Goal: Find specific page/section: Find specific page/section

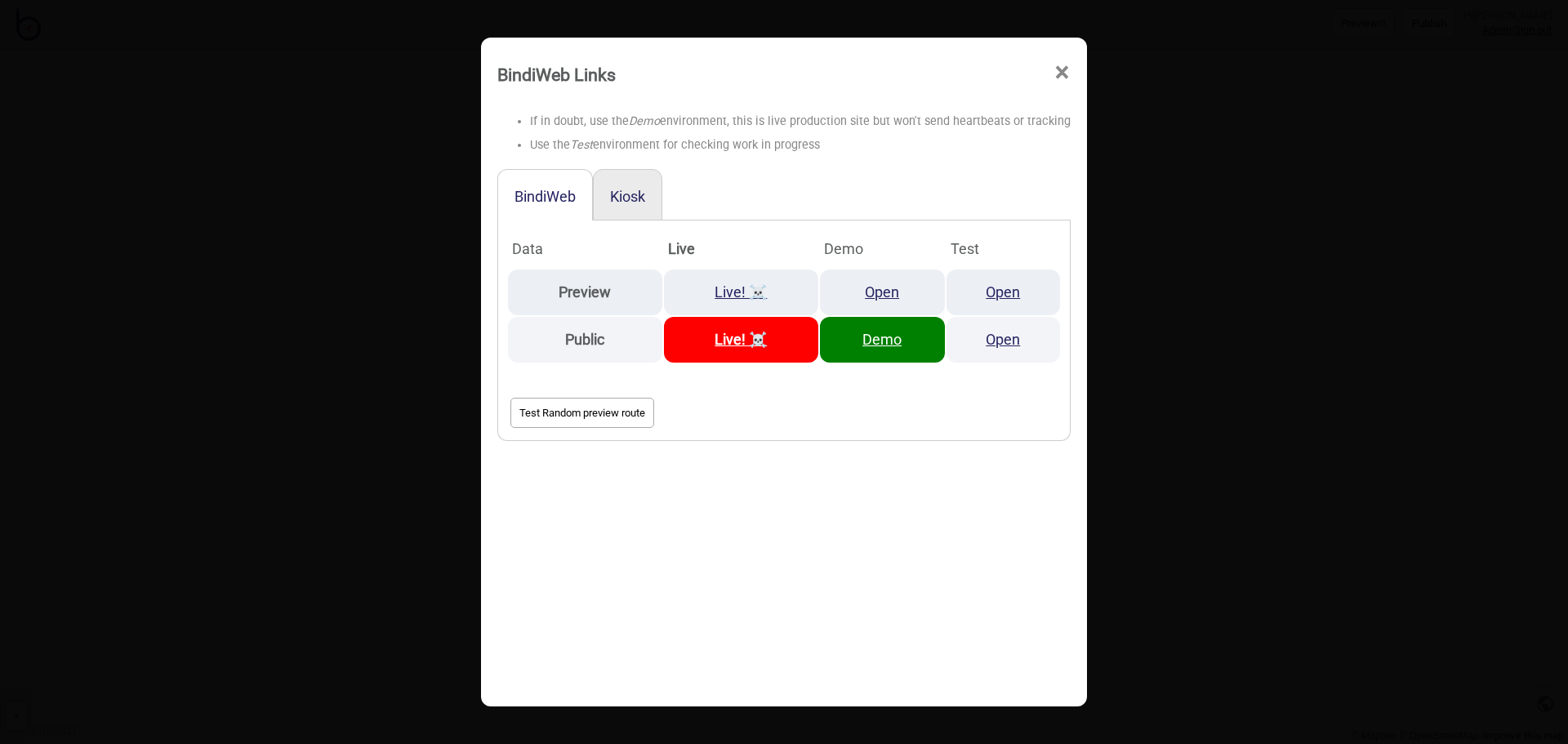
click at [1056, 66] on span "×" at bounding box center [1063, 72] width 18 height 54
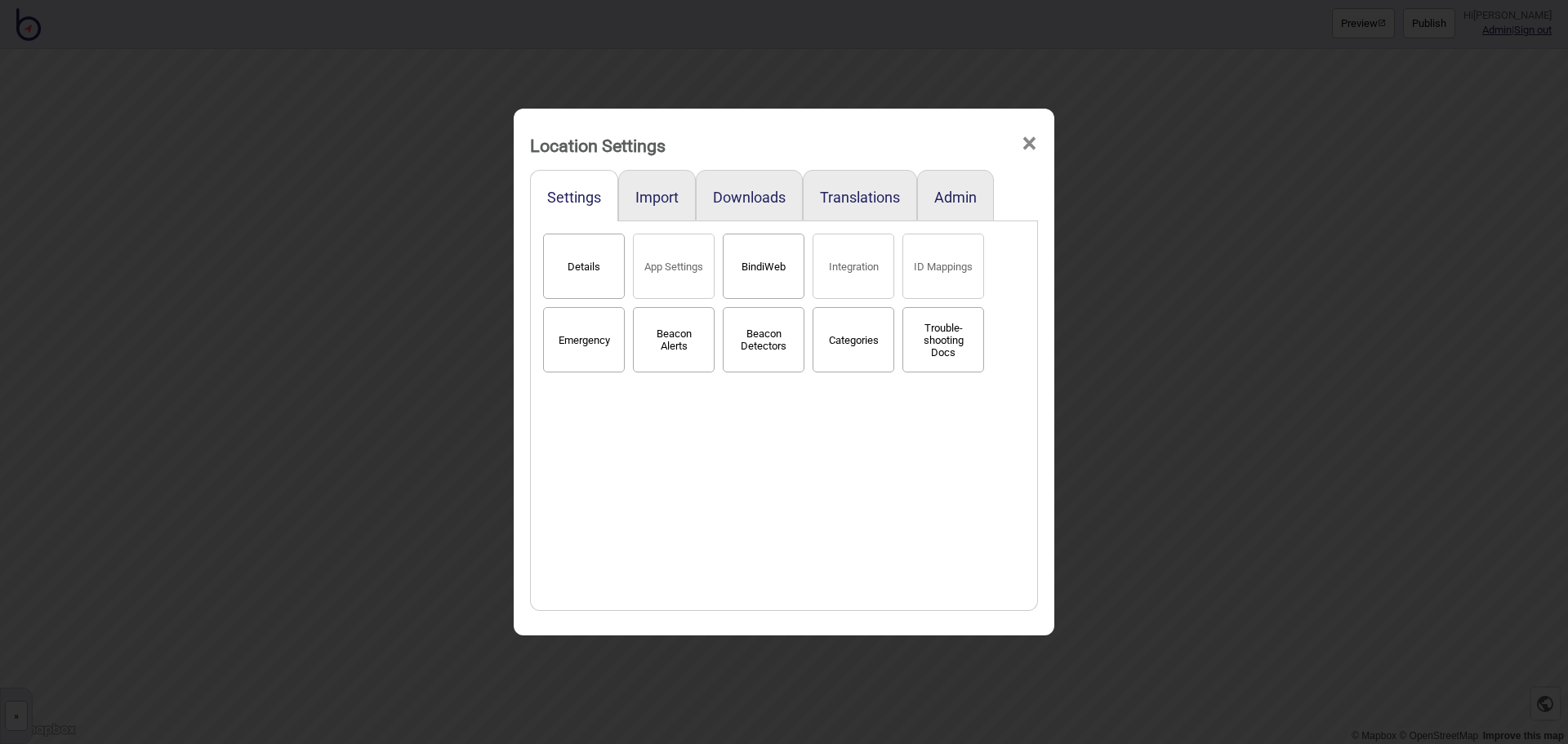
click at [1030, 148] on span "×" at bounding box center [1029, 143] width 18 height 54
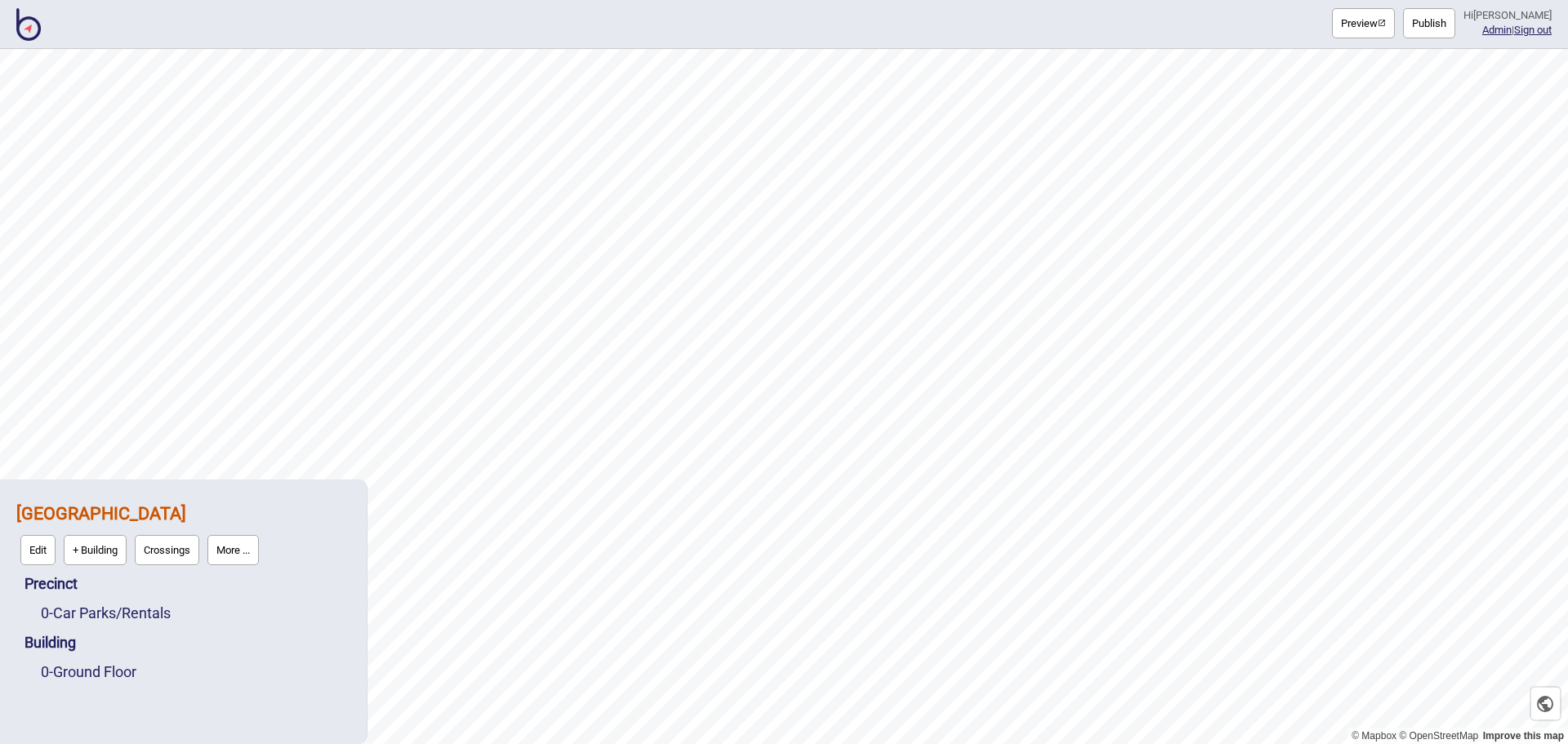
click at [27, 30] on img at bounding box center [28, 24] width 24 height 33
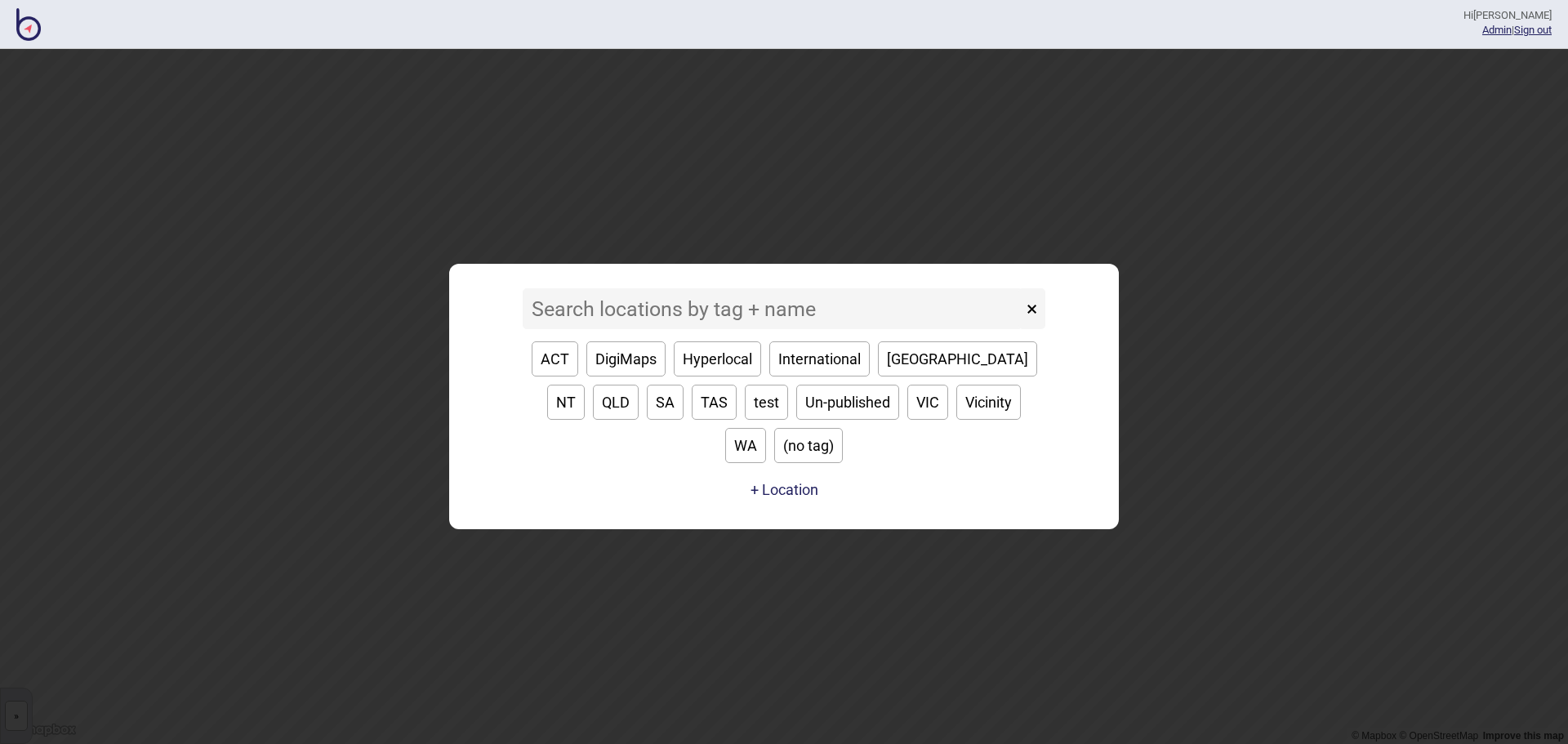
click at [686, 329] on input at bounding box center [772, 309] width 500 height 41
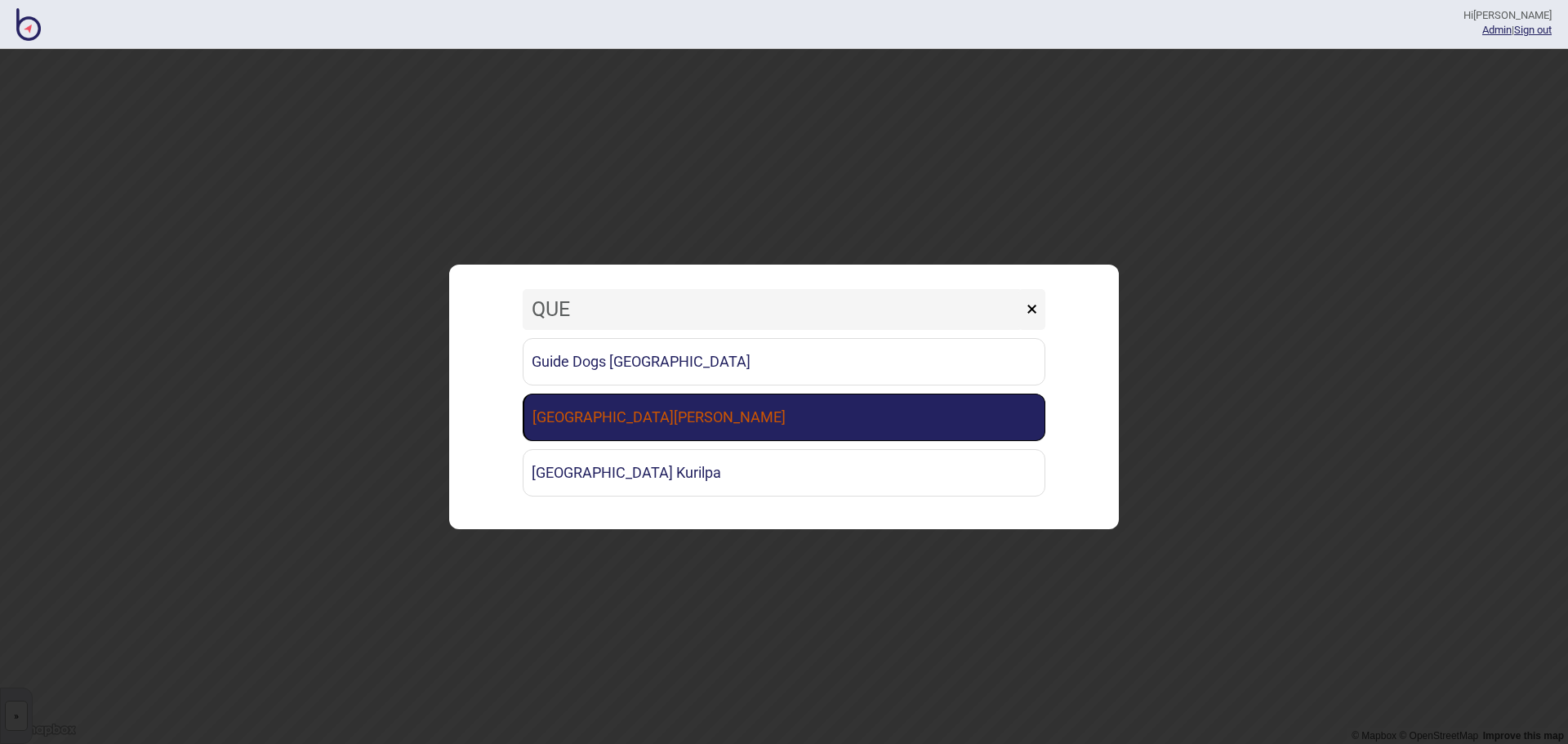
type input "QUE"
click at [697, 417] on link "[GEOGRAPHIC_DATA][PERSON_NAME]" at bounding box center [784, 417] width 523 height 48
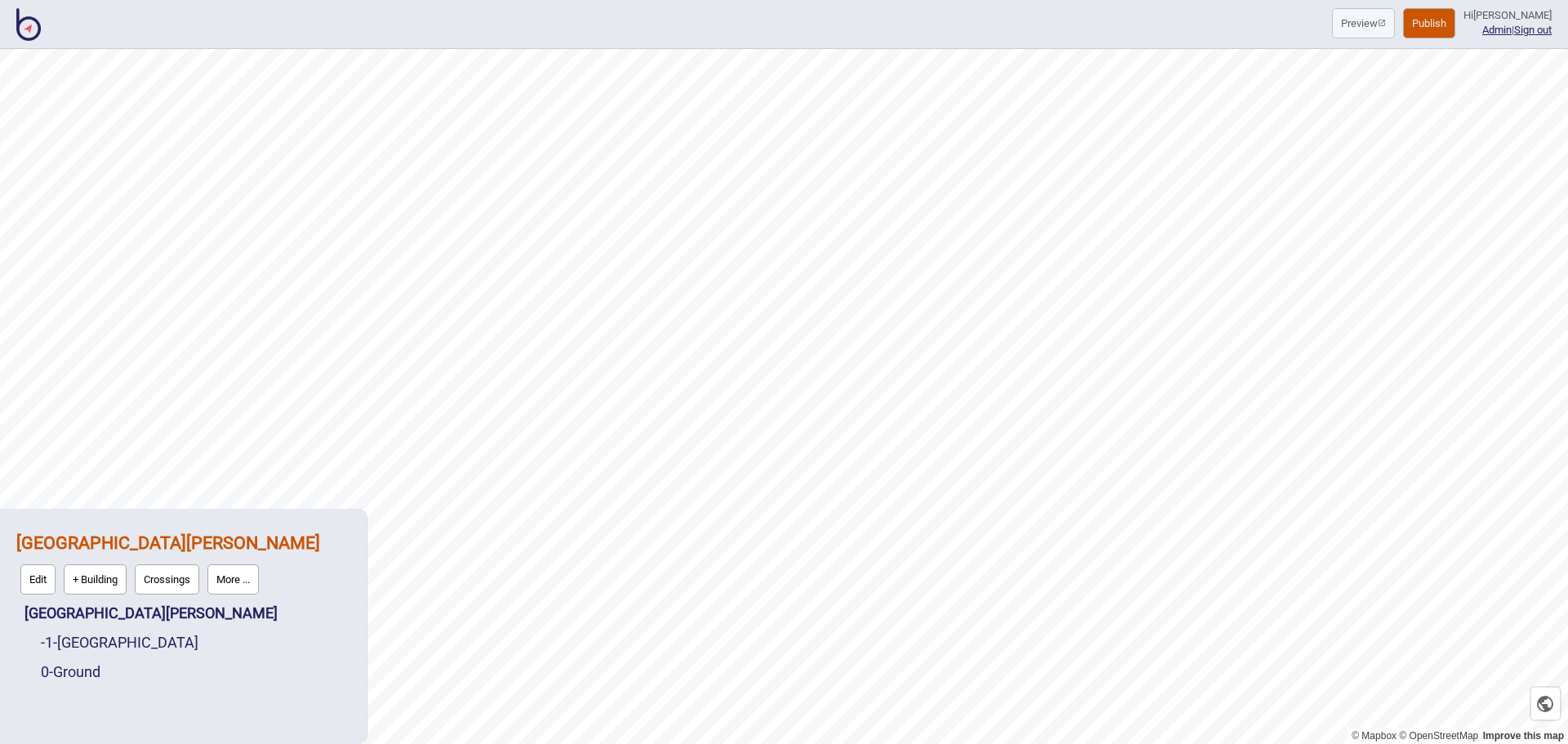
click at [233, 584] on button "More ..." at bounding box center [233, 579] width 52 height 30
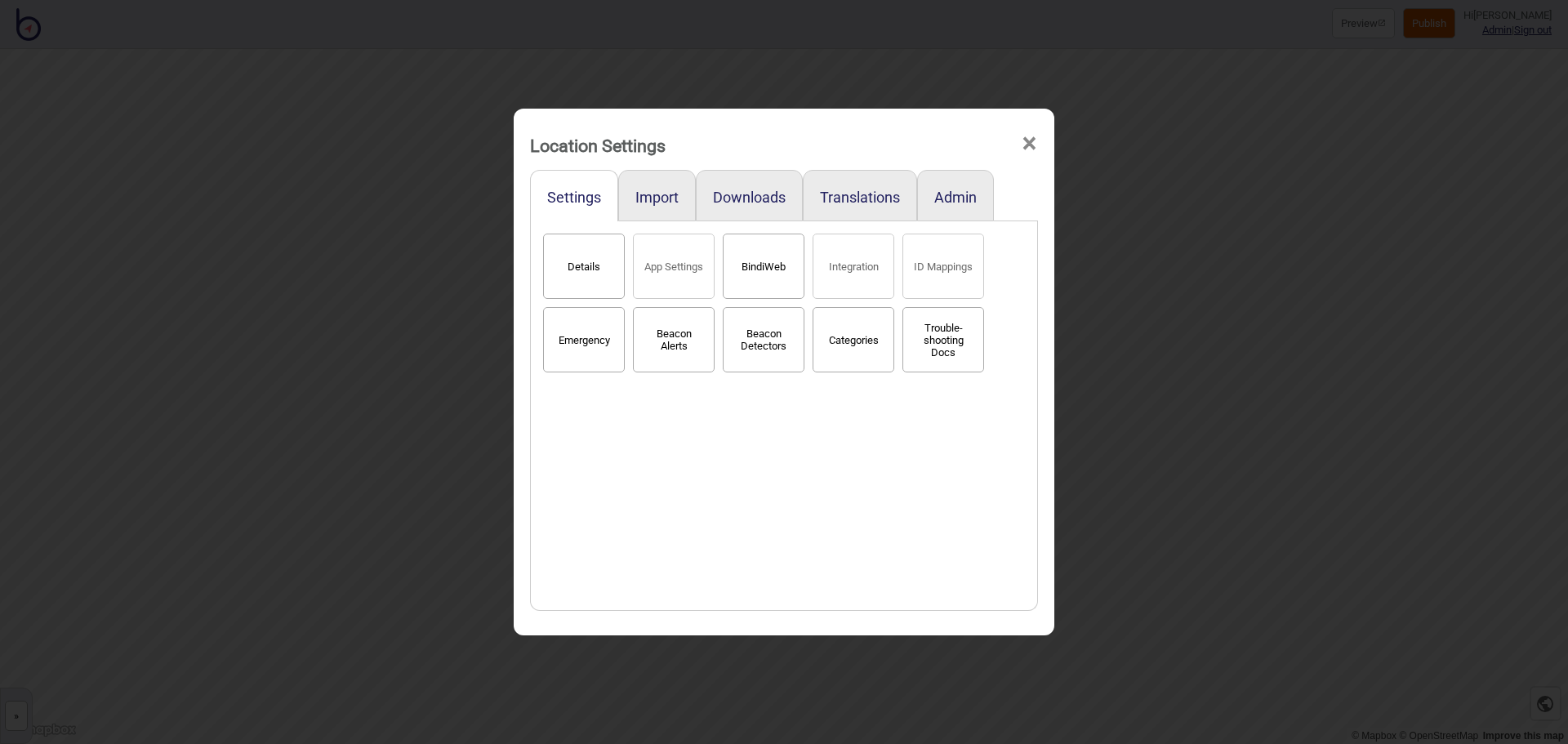
click at [752, 279] on button "BindiWeb" at bounding box center [764, 266] width 82 height 65
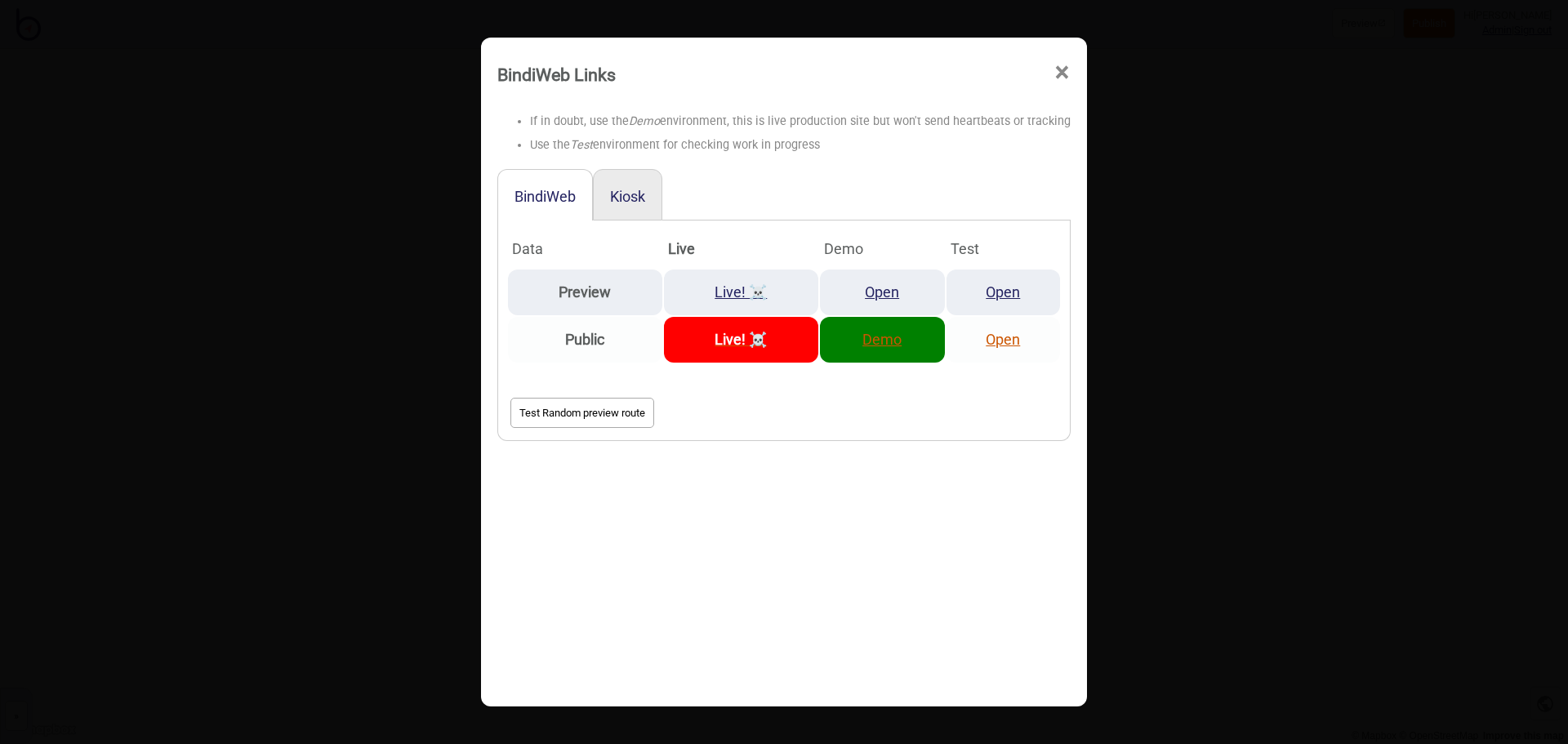
click at [884, 345] on link "Demo" at bounding box center [882, 340] width 39 height 18
click at [1054, 74] on span "×" at bounding box center [1063, 72] width 18 height 54
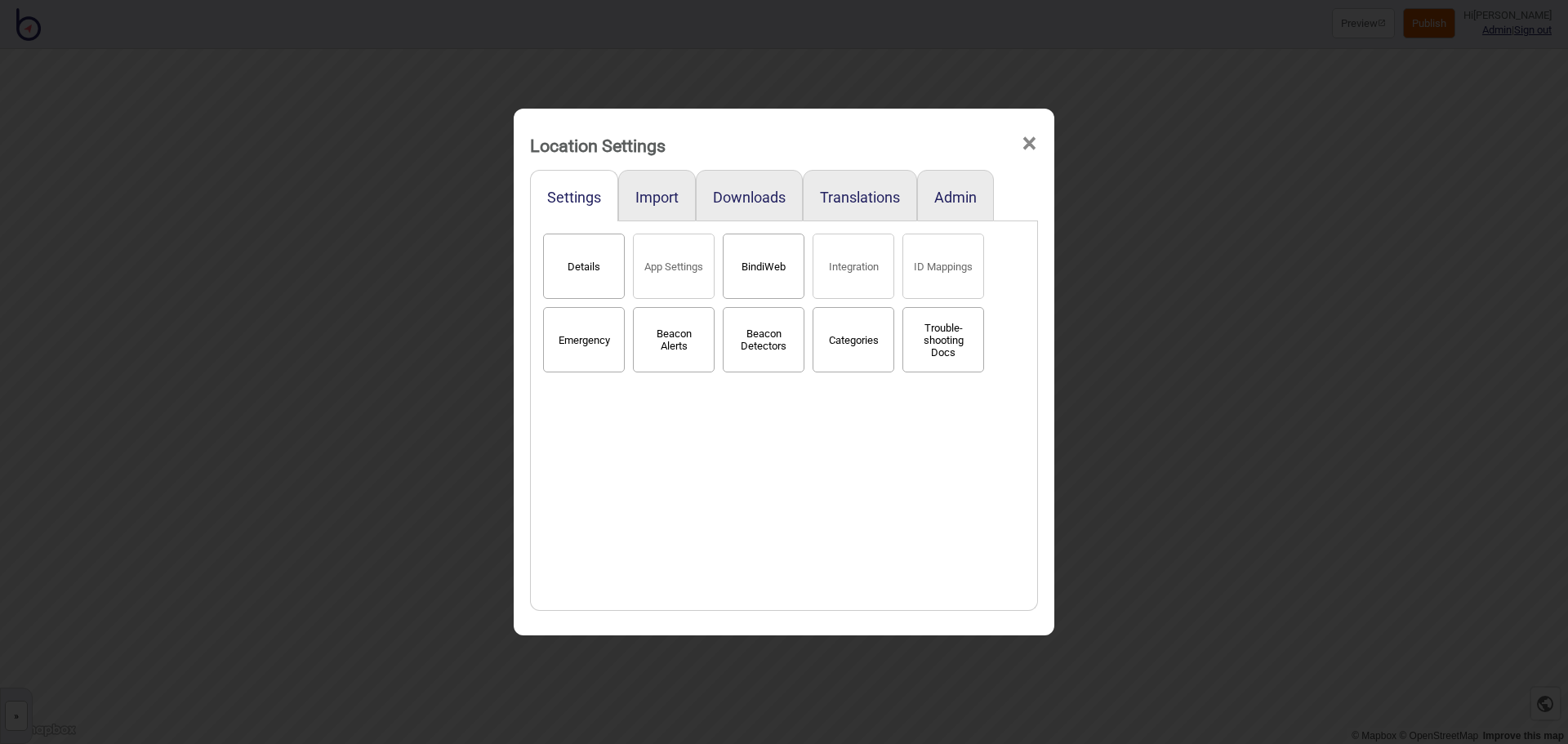
click at [1033, 144] on span "×" at bounding box center [1029, 143] width 18 height 54
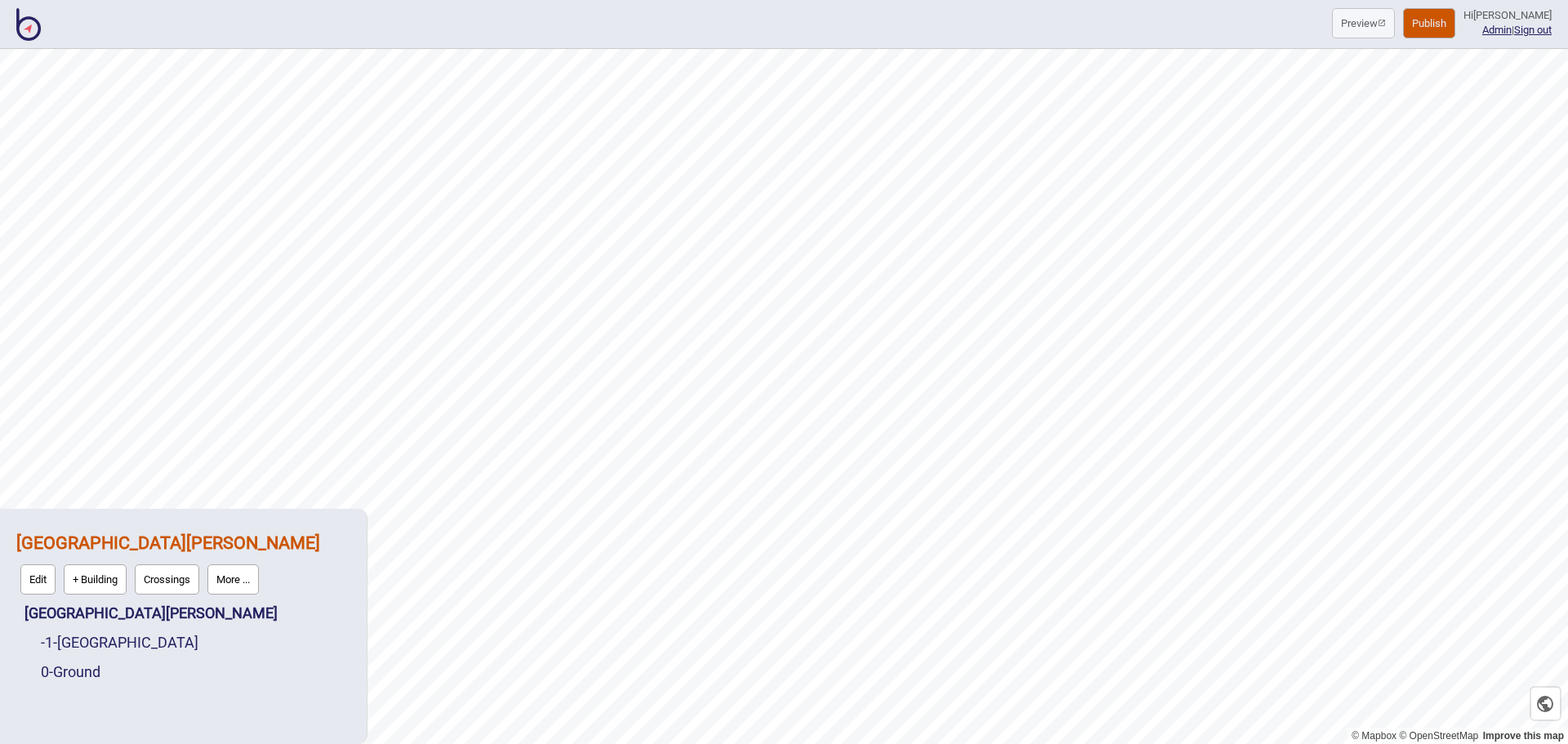
click at [34, 37] on img at bounding box center [28, 24] width 24 height 33
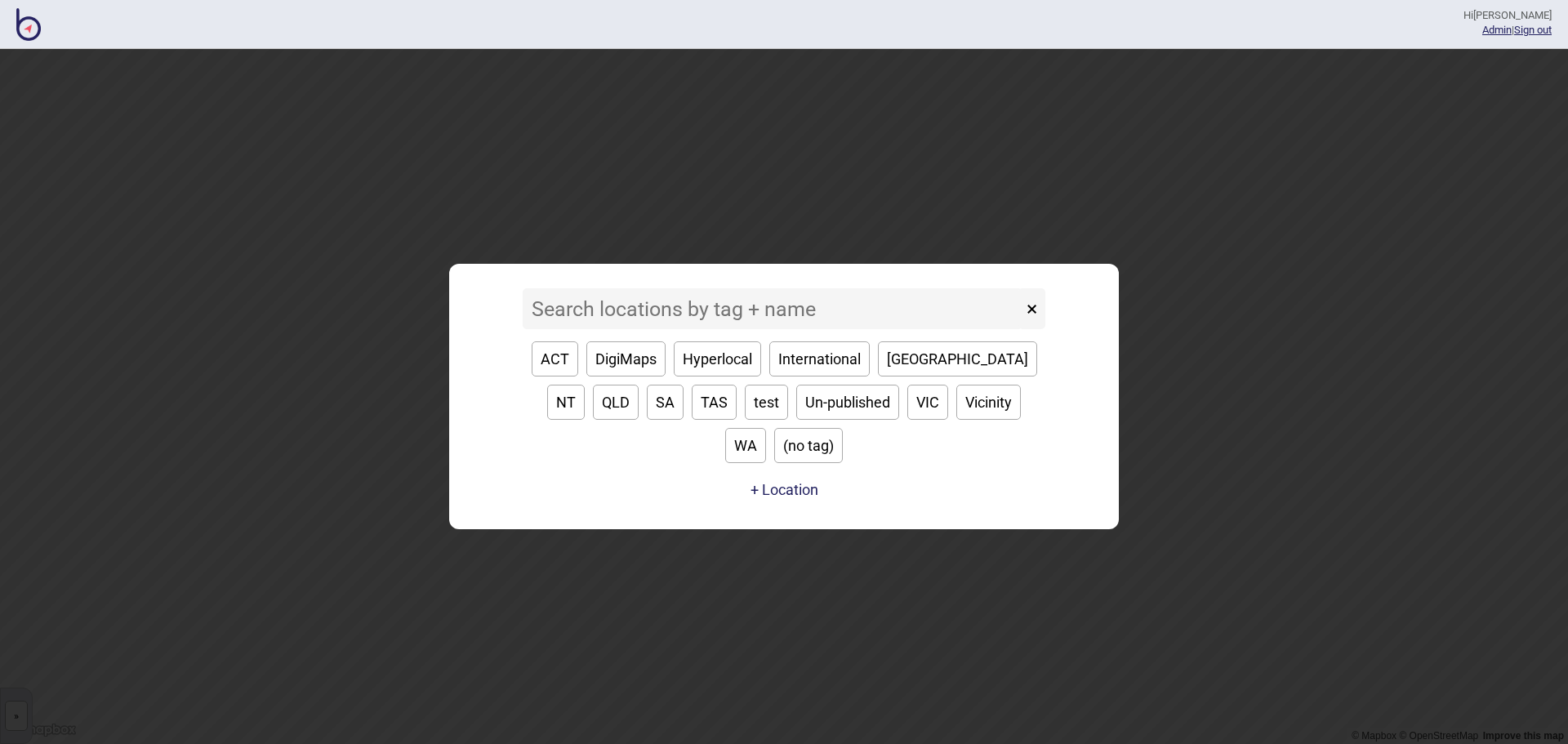
click at [671, 325] on input at bounding box center [772, 309] width 500 height 41
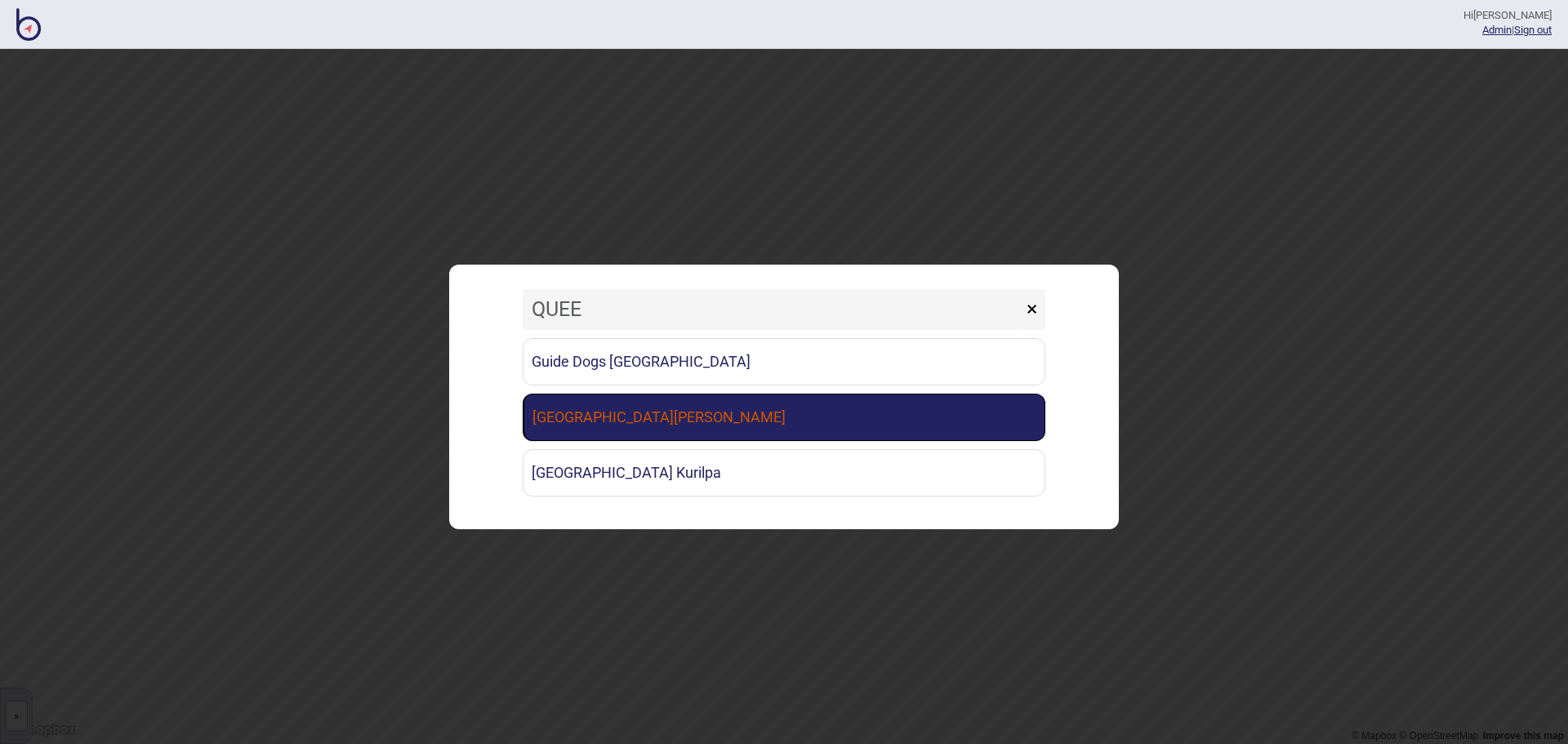
type input "QUEE"
click at [636, 413] on link "[GEOGRAPHIC_DATA][PERSON_NAME]" at bounding box center [784, 417] width 523 height 48
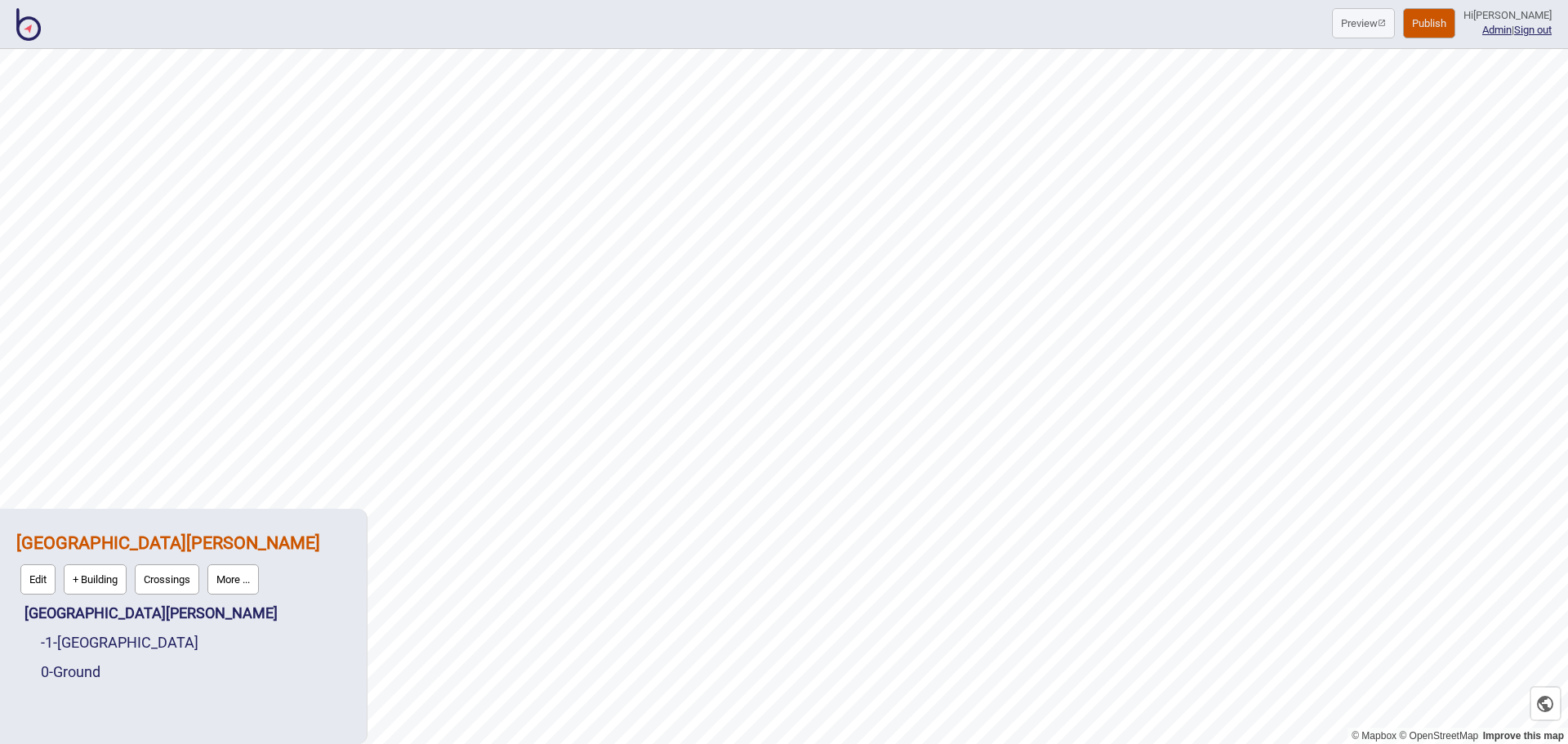
click at [240, 578] on button "More ..." at bounding box center [233, 579] width 52 height 30
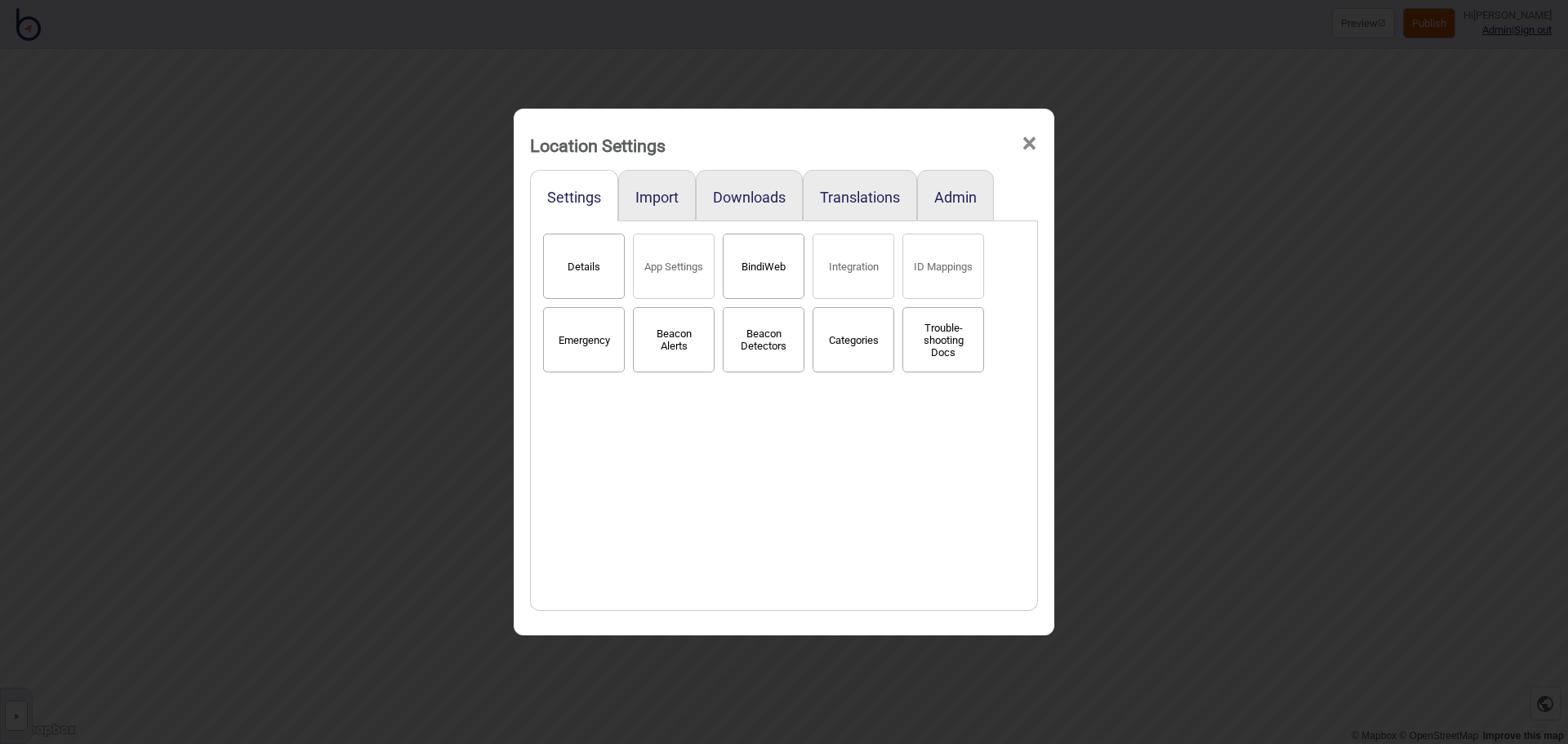
click at [773, 269] on button "BindiWeb" at bounding box center [764, 266] width 82 height 65
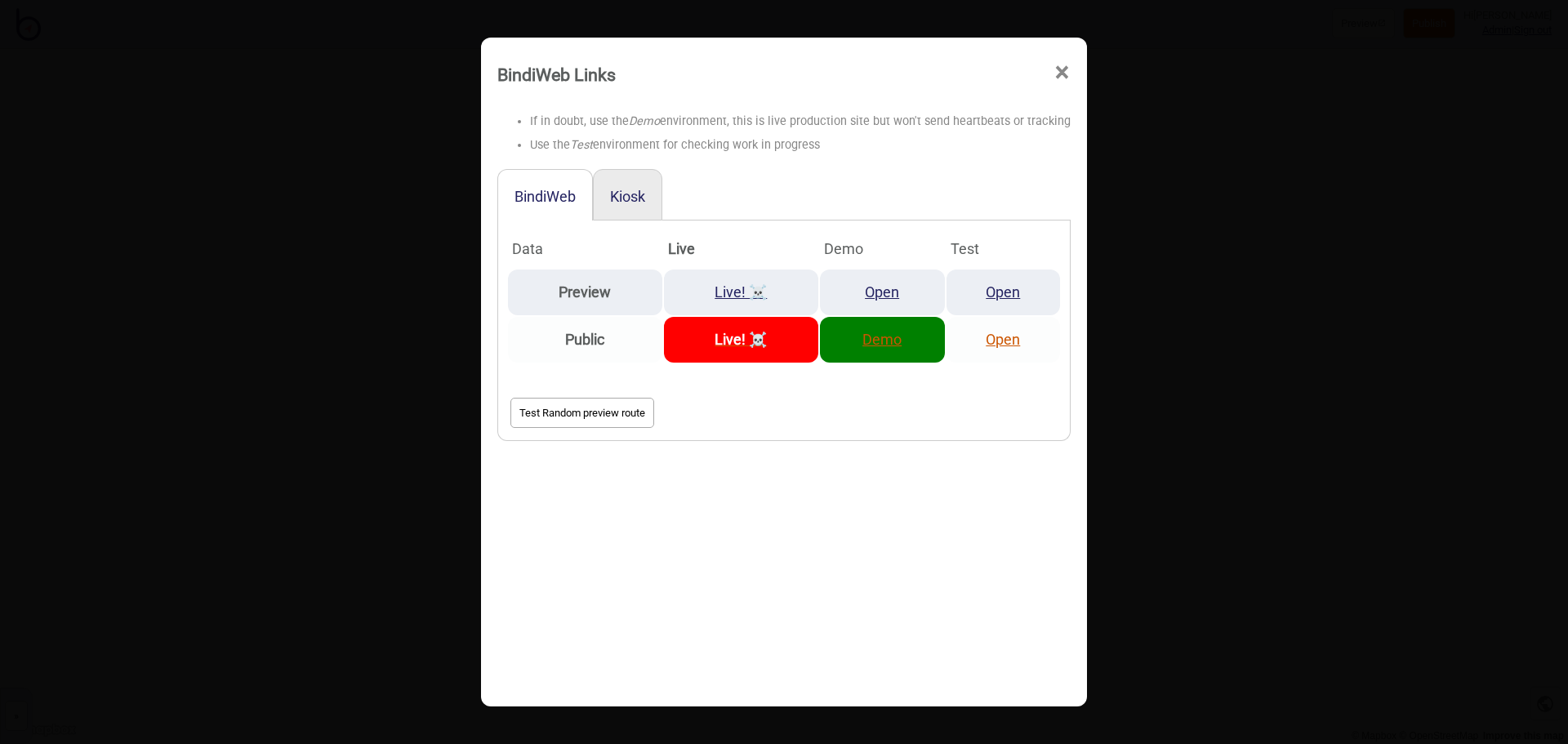
click at [871, 340] on link "Demo" at bounding box center [882, 340] width 39 height 18
